Goal: Task Accomplishment & Management: Complete application form

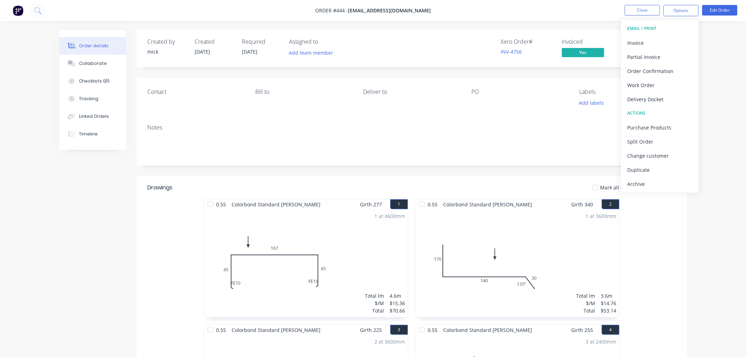
click at [16, 11] on img at bounding box center [18, 10] width 11 height 11
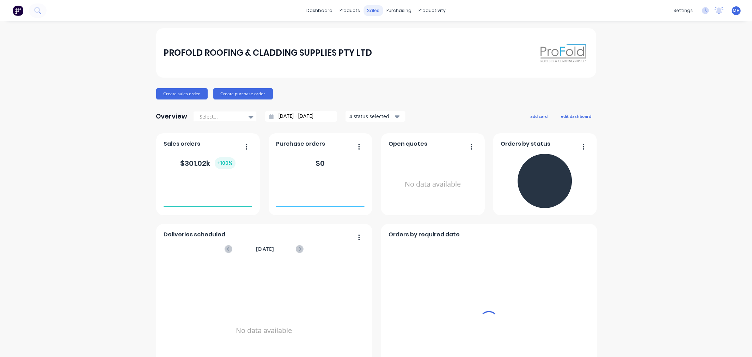
click at [366, 11] on div "sales" at bounding box center [373, 10] width 19 height 11
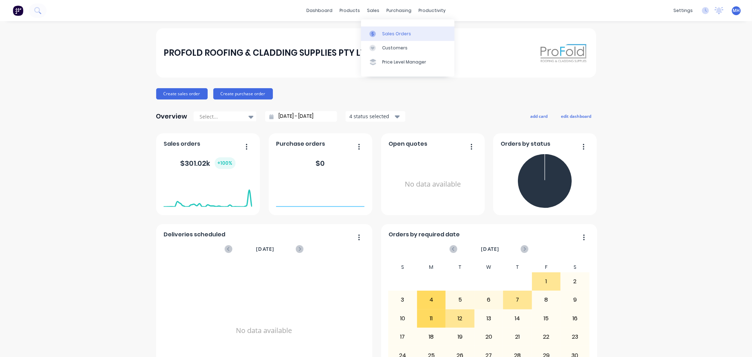
click at [387, 34] on div "Sales Orders" at bounding box center [396, 34] width 29 height 6
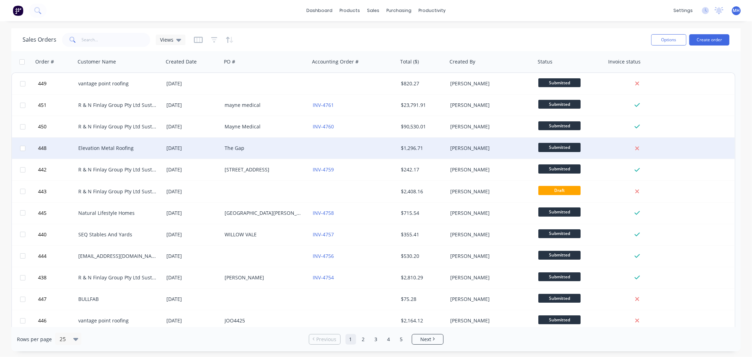
click at [244, 147] on div "The Gap" at bounding box center [264, 148] width 78 height 7
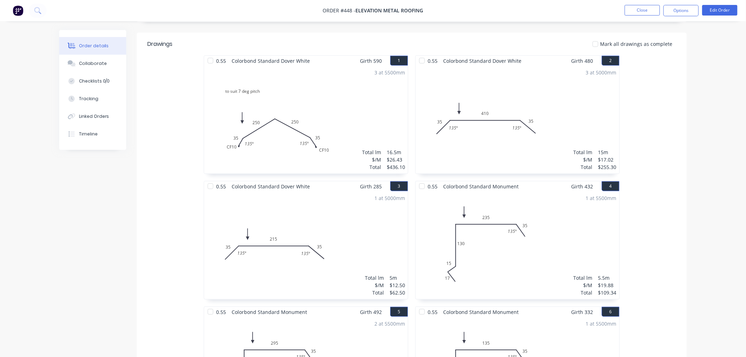
scroll to position [157, 0]
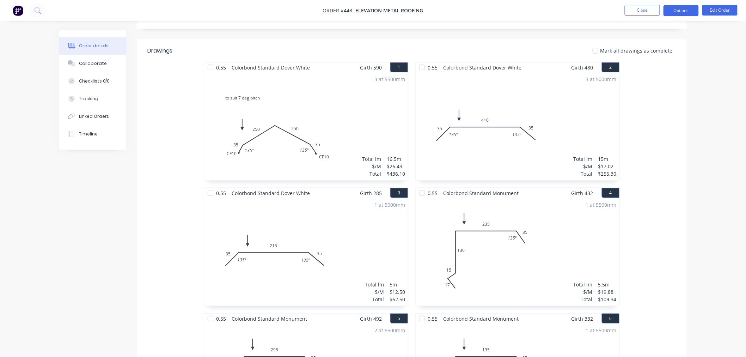
click at [687, 11] on button "Options" at bounding box center [681, 10] width 35 height 11
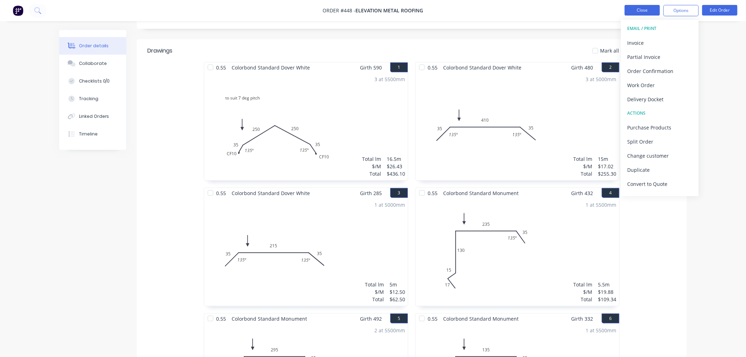
click at [642, 11] on button "Close" at bounding box center [642, 10] width 35 height 11
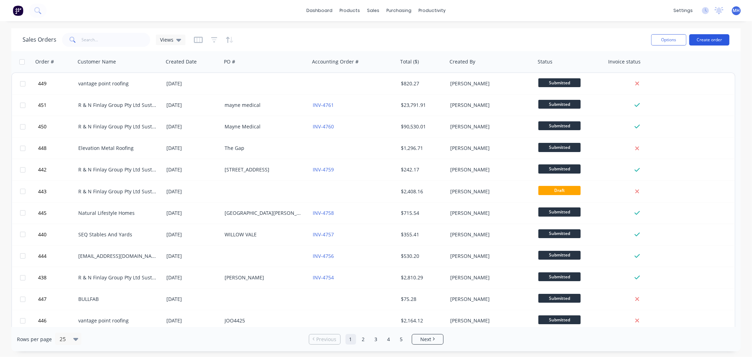
click at [711, 42] on button "Create order" at bounding box center [710, 39] width 40 height 11
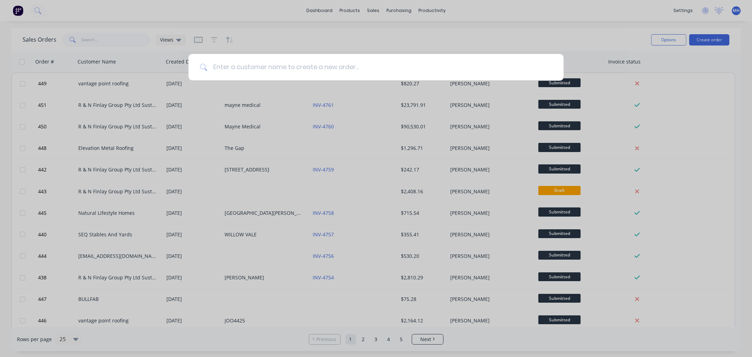
click at [307, 67] on input at bounding box center [379, 67] width 345 height 26
click at [306, 68] on input at bounding box center [379, 67] width 345 height 26
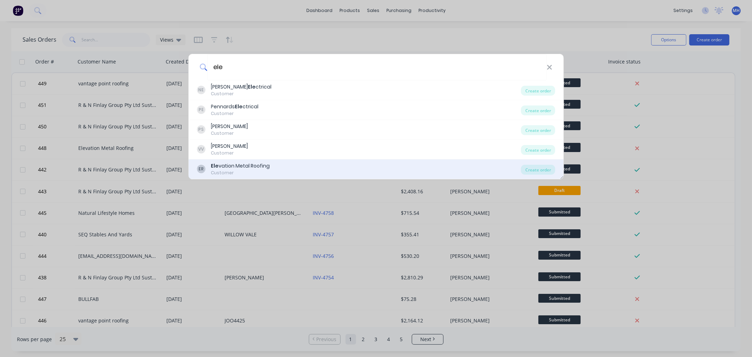
type input "ele"
click at [263, 163] on div "Ele vation Metal Roofing" at bounding box center [240, 165] width 59 height 7
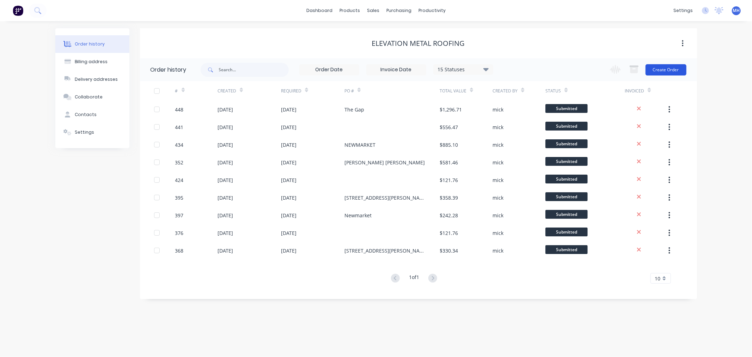
click at [676, 66] on button "Create Order" at bounding box center [666, 69] width 41 height 11
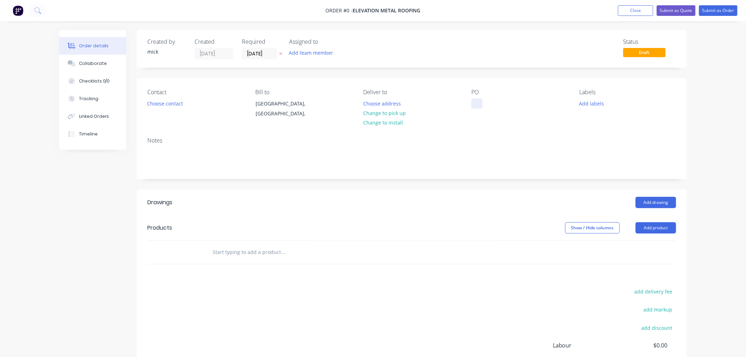
click at [478, 103] on div at bounding box center [477, 103] width 11 height 10
click at [661, 200] on div "Order details Collaborate Checklists 0/0 Tracking Linked Orders Timeline Order …" at bounding box center [373, 237] width 642 height 414
click at [644, 202] on button "Add drawing" at bounding box center [656, 202] width 41 height 11
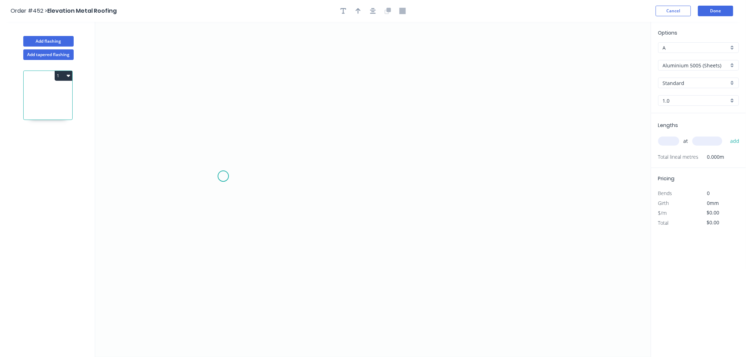
click at [223, 176] on icon "0" at bounding box center [373, 189] width 556 height 335
click at [257, 139] on icon "0" at bounding box center [373, 189] width 556 height 335
click at [487, 143] on icon "0 ?" at bounding box center [373, 189] width 556 height 335
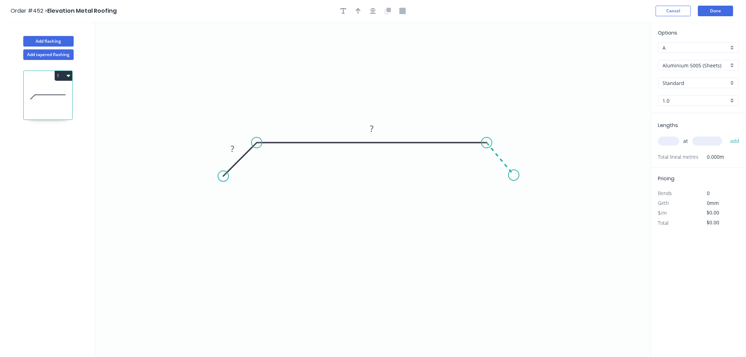
click at [514, 175] on icon "0 ? ?" at bounding box center [373, 189] width 556 height 335
click at [514, 175] on circle at bounding box center [514, 175] width 11 height 11
click at [515, 175] on circle at bounding box center [514, 175] width 11 height 11
click at [511, 172] on circle at bounding box center [514, 175] width 11 height 11
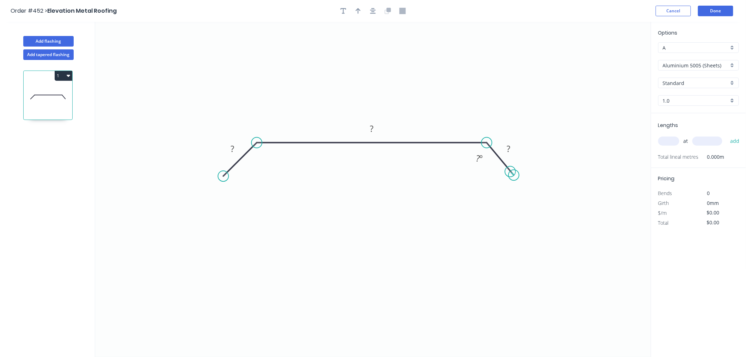
click at [511, 172] on circle at bounding box center [514, 175] width 11 height 11
click at [236, 145] on rect at bounding box center [233, 149] width 14 height 10
click at [280, 162] on div "Show angle" at bounding box center [293, 169] width 71 height 14
click at [262, 157] on tspan "?" at bounding box center [262, 159] width 4 height 12
click at [526, 87] on icon "0 35 410 35 135 º 135 º" at bounding box center [373, 189] width 556 height 335
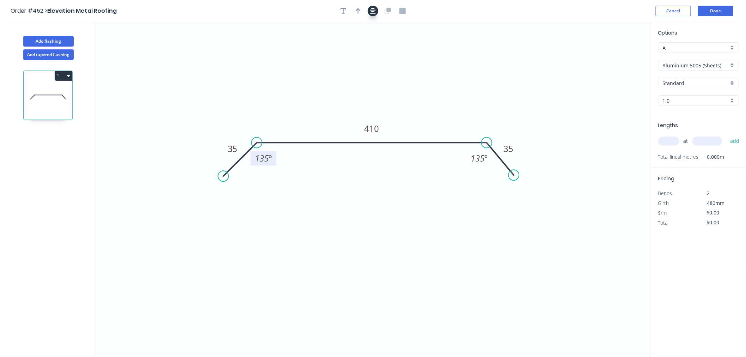
click at [372, 13] on icon "button" at bounding box center [373, 11] width 6 height 6
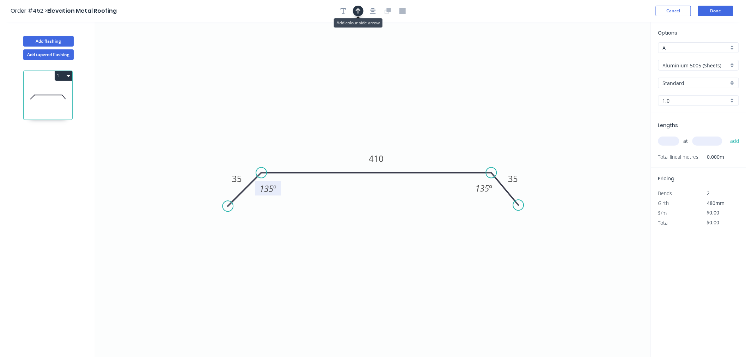
click at [357, 10] on icon "button" at bounding box center [358, 11] width 5 height 6
drag, startPoint x: 617, startPoint y: 55, endPoint x: 347, endPoint y: 140, distance: 283.3
click at [347, 140] on icon at bounding box center [347, 132] width 6 height 23
click at [713, 65] on input "Aluminium 5005 (Sheets)" at bounding box center [696, 65] width 66 height 7
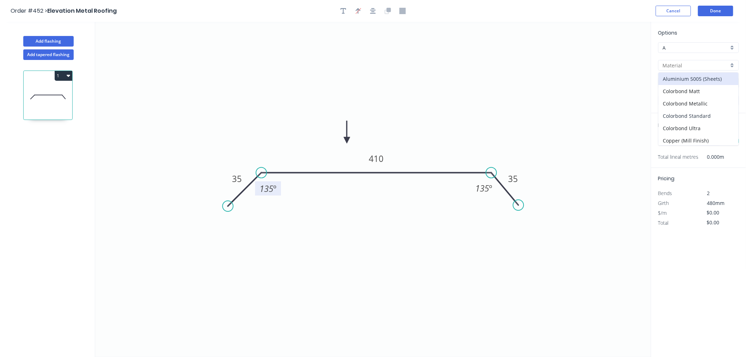
click at [714, 111] on div "Colorbond Standard" at bounding box center [699, 116] width 80 height 12
type input "Colorbond Standard"
type input "Basalt"
type input "0.55"
type input "$17.02"
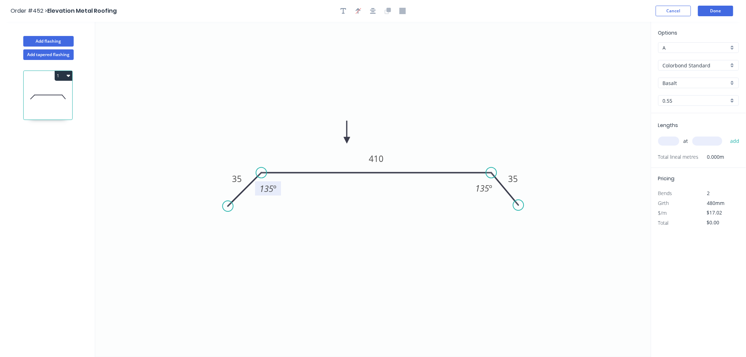
click at [685, 80] on input "Basalt" at bounding box center [696, 82] width 66 height 7
click at [707, 157] on div "Dover White" at bounding box center [699, 158] width 80 height 12
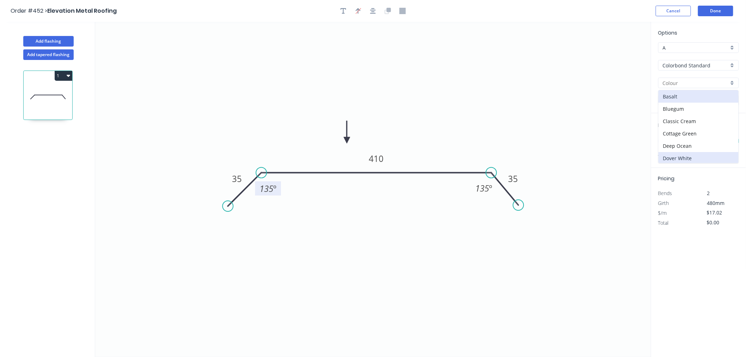
type input "Dover White"
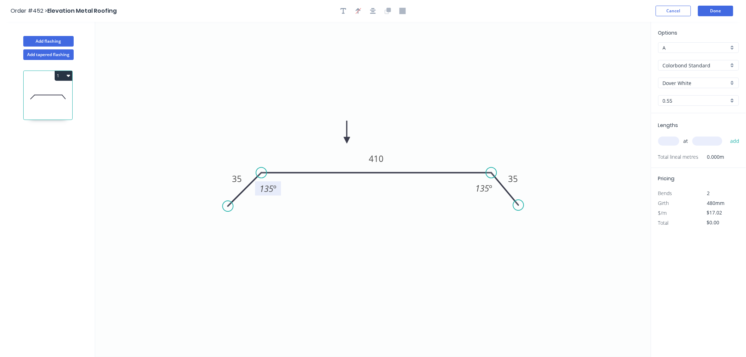
click at [675, 141] on input "text" at bounding box center [669, 141] width 21 height 9
click at [674, 142] on input "text" at bounding box center [669, 141] width 21 height 9
click at [674, 141] on input "text" at bounding box center [669, 141] width 21 height 9
type input "2"
type input "5000"
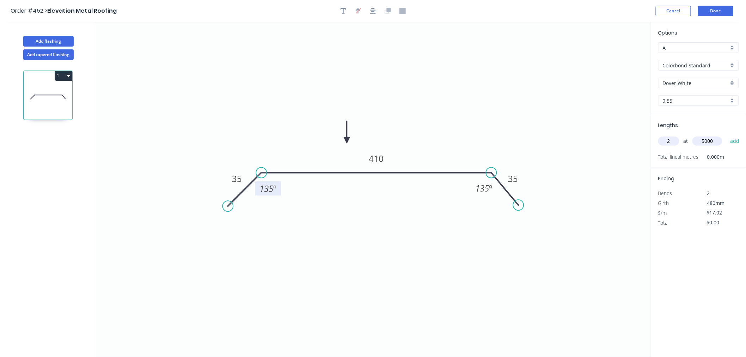
click at [727, 135] on button "add" at bounding box center [735, 141] width 17 height 12
type input "$170.20"
click at [722, 13] on button "Done" at bounding box center [715, 11] width 35 height 11
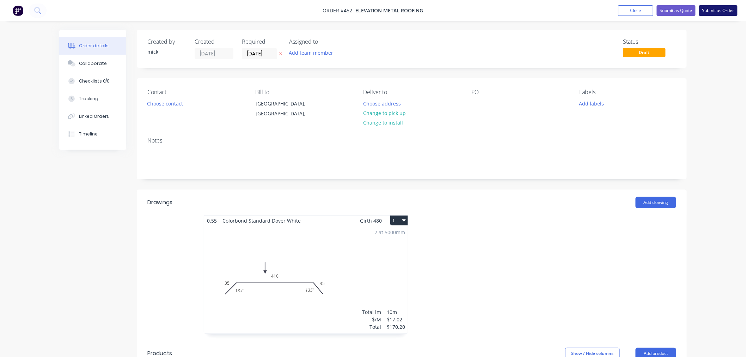
click at [721, 8] on button "Submit as Order" at bounding box center [719, 10] width 38 height 11
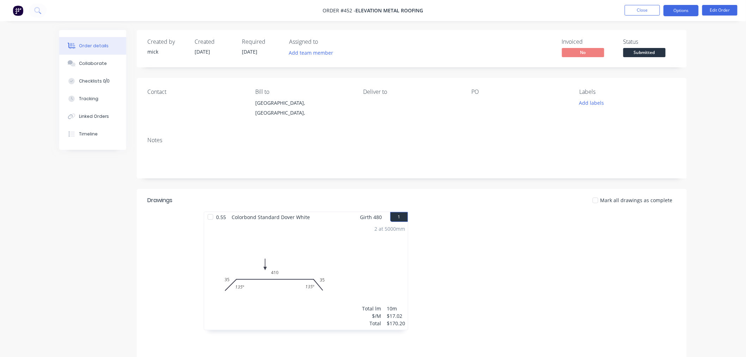
click at [694, 9] on button "Options" at bounding box center [681, 10] width 35 height 11
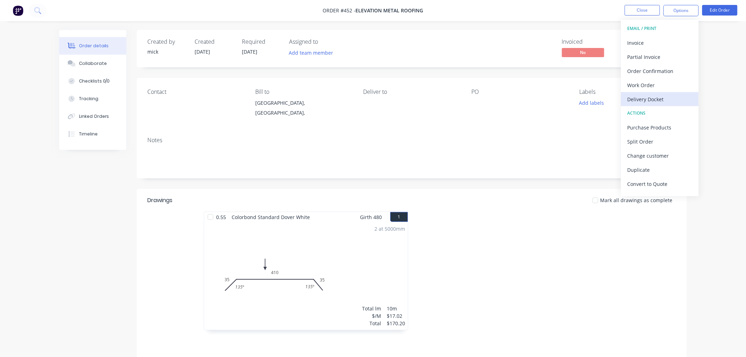
click at [642, 94] on div "Delivery Docket" at bounding box center [660, 99] width 65 height 10
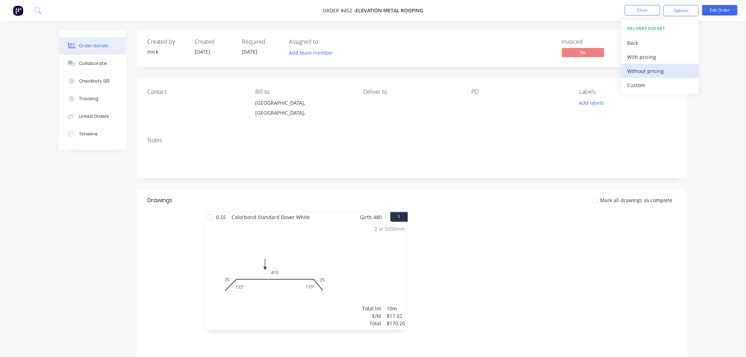
click at [642, 72] on div "Without pricing" at bounding box center [660, 71] width 65 height 10
